Goal: Task Accomplishment & Management: Manage account settings

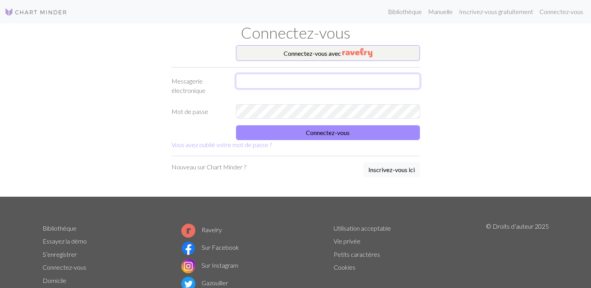
click at [374, 80] on input "text" at bounding box center [328, 81] width 184 height 15
type input "[EMAIL_ADDRESS][DOMAIN_NAME]"
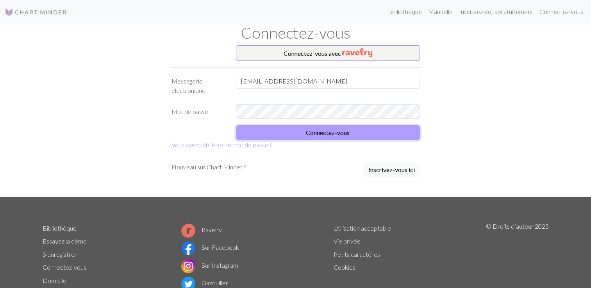
click at [295, 130] on button "Connectez-vous" at bounding box center [328, 132] width 184 height 15
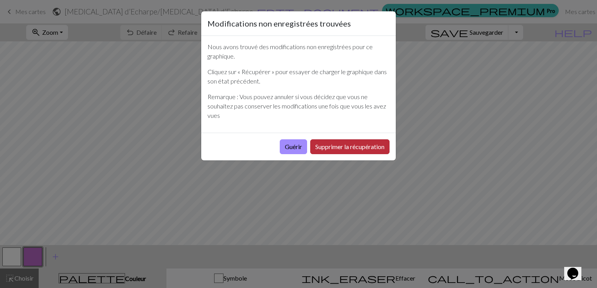
click at [332, 148] on button "Supprimer la récupération" at bounding box center [349, 146] width 79 height 15
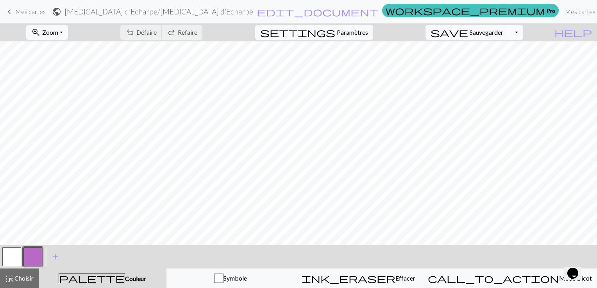
click at [523, 33] on button "Basculer la liste déroulante" at bounding box center [515, 32] width 15 height 15
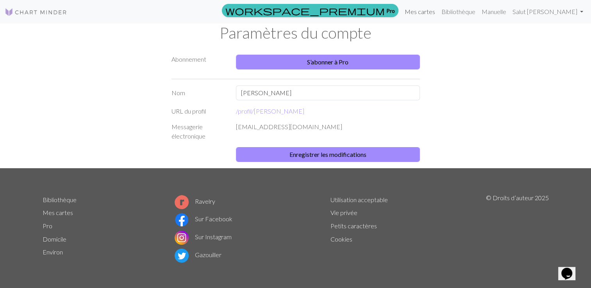
click at [421, 12] on link "Mes cartes" at bounding box center [419, 12] width 37 height 16
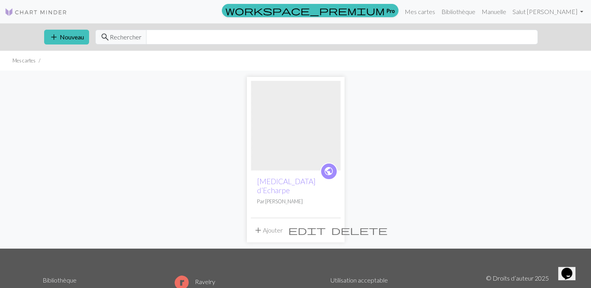
click at [333, 225] on span "delete" at bounding box center [359, 230] width 56 height 11
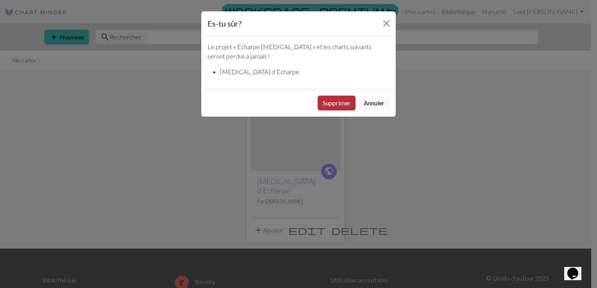
click at [336, 102] on button "Supprimer" at bounding box center [336, 103] width 38 height 15
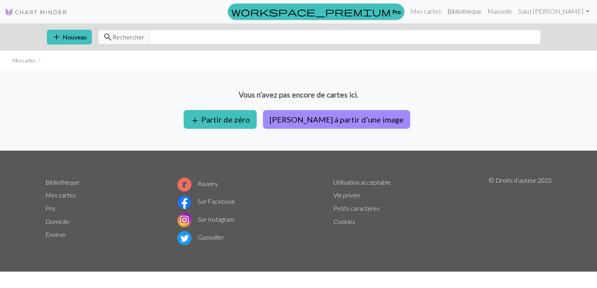
click at [476, 12] on link "Bibliothèque" at bounding box center [464, 12] width 40 height 16
